Goal: Information Seeking & Learning: Learn about a topic

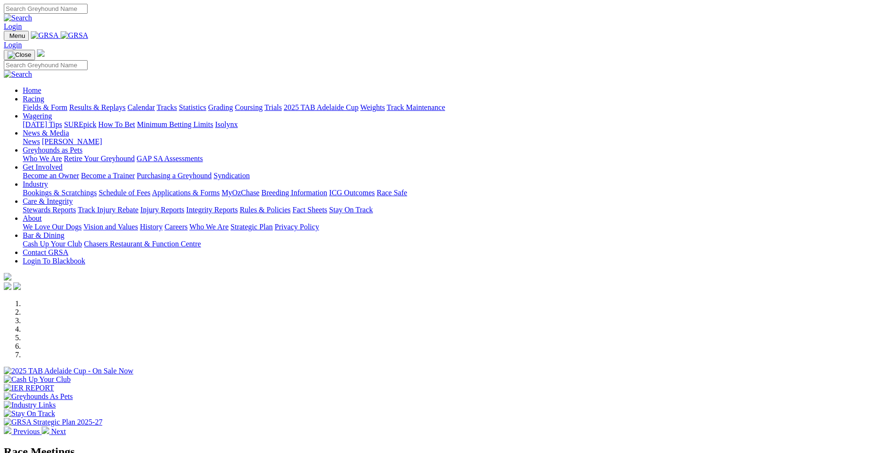
select select "VIC"
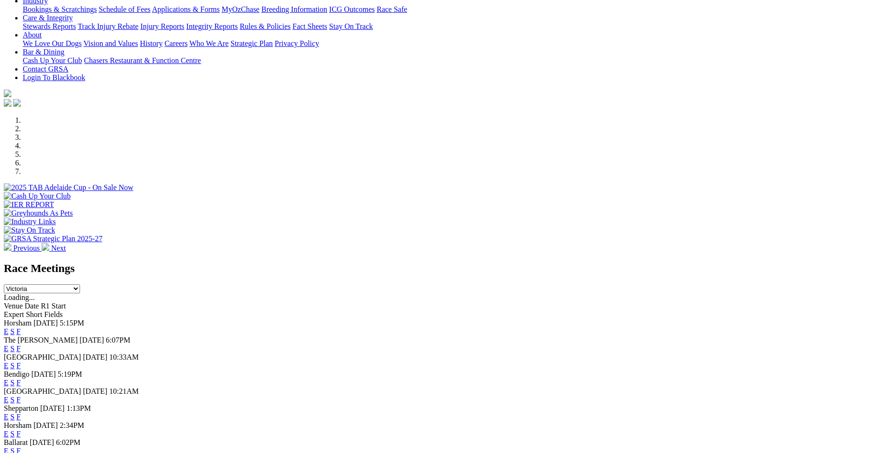
scroll to position [221, 0]
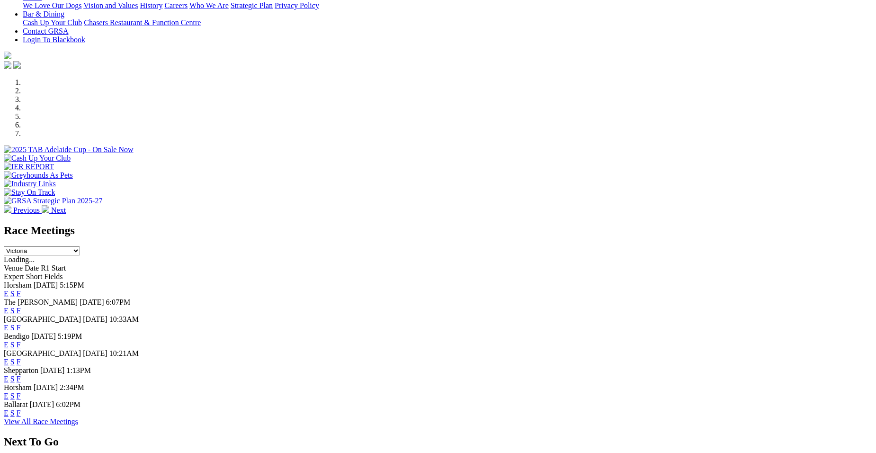
click at [9, 306] on link "E" at bounding box center [6, 310] width 5 height 8
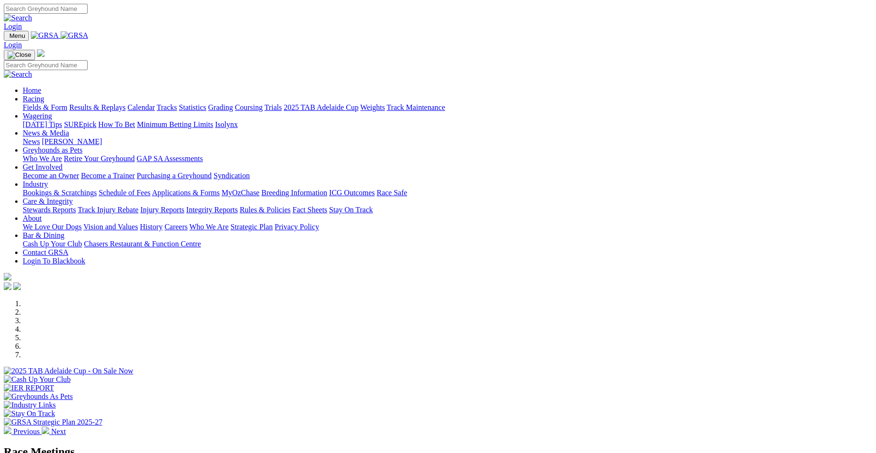
select select "VIC"
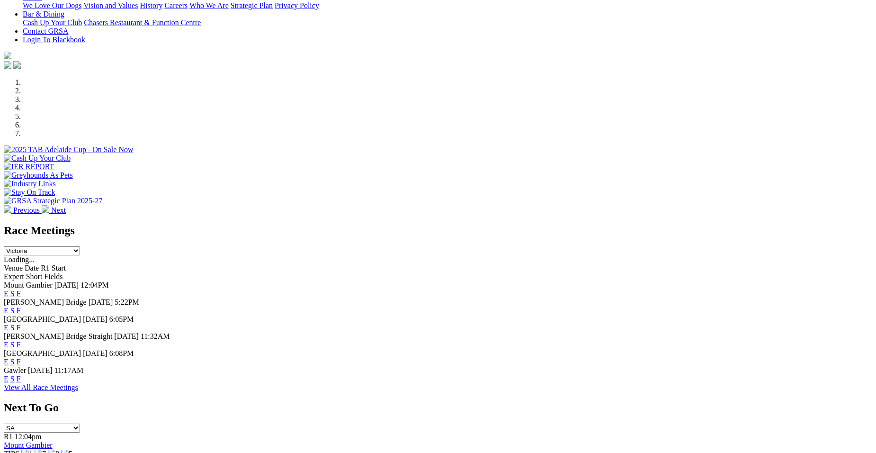
click at [80, 246] on select "[GEOGRAPHIC_DATA] [GEOGRAPHIC_DATA] [GEOGRAPHIC_DATA] [GEOGRAPHIC_DATA] [GEOGRA…" at bounding box center [42, 250] width 76 height 9
